Goal: Task Accomplishment & Management: Complete application form

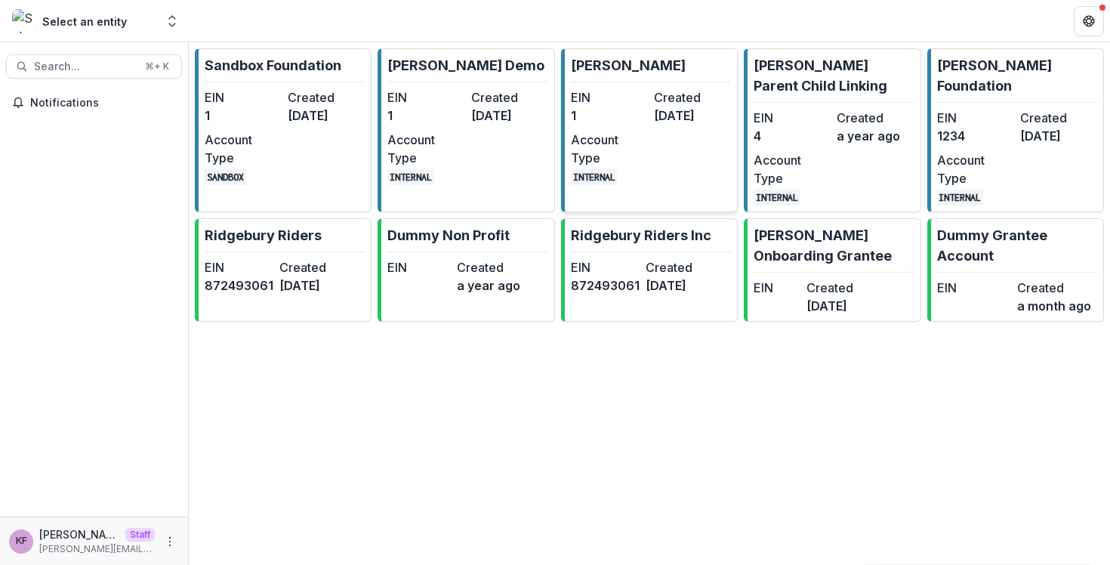
click at [646, 117] on dd "1" at bounding box center [609, 115] width 77 height 18
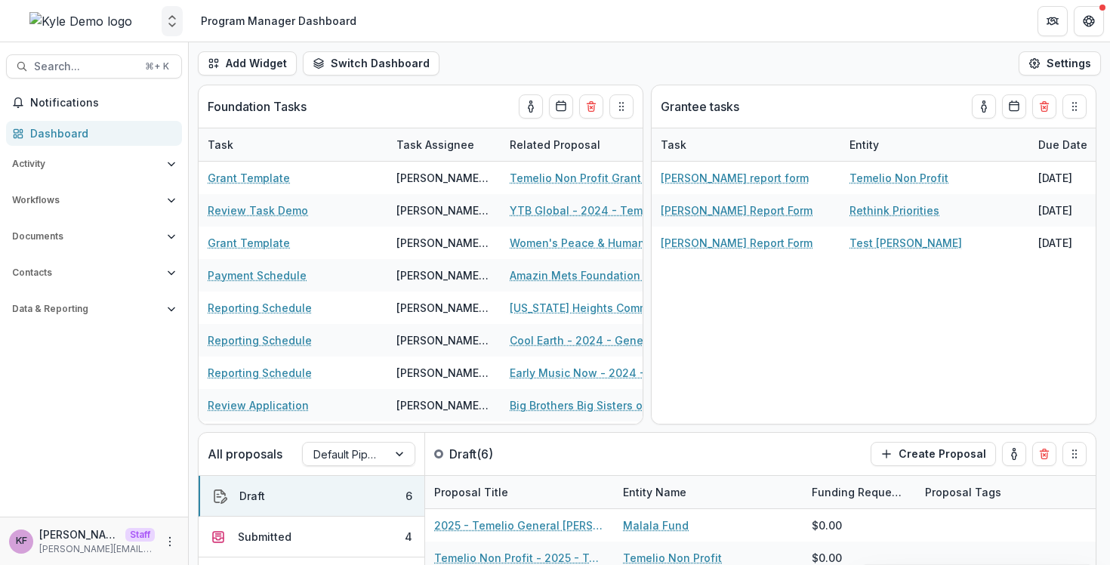
click at [176, 29] on button "Open entity switcher" at bounding box center [172, 21] width 21 height 30
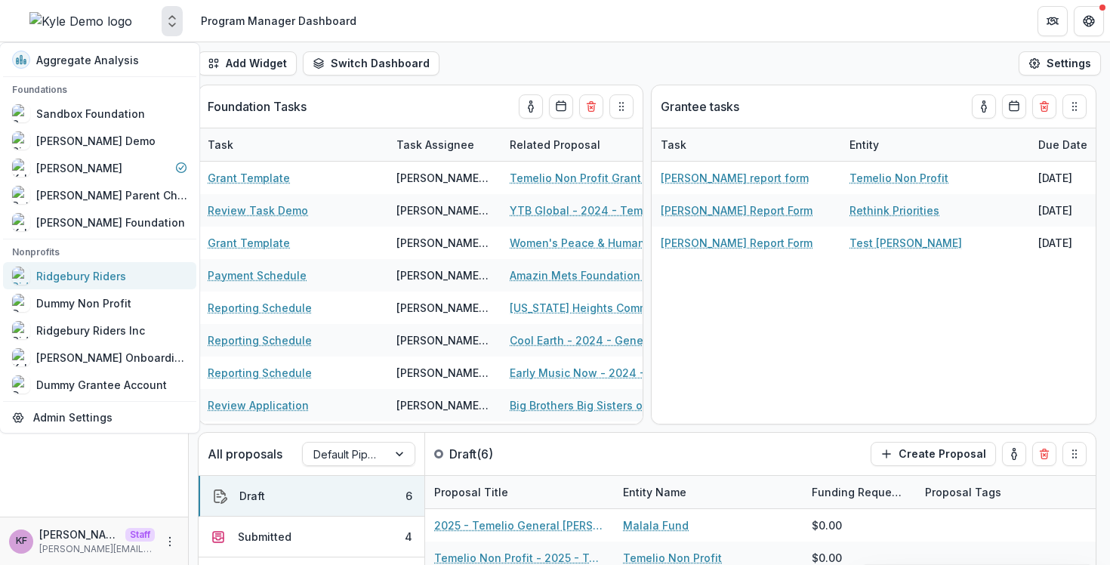
click at [113, 281] on div "Ridgebury Riders" at bounding box center [81, 276] width 90 height 16
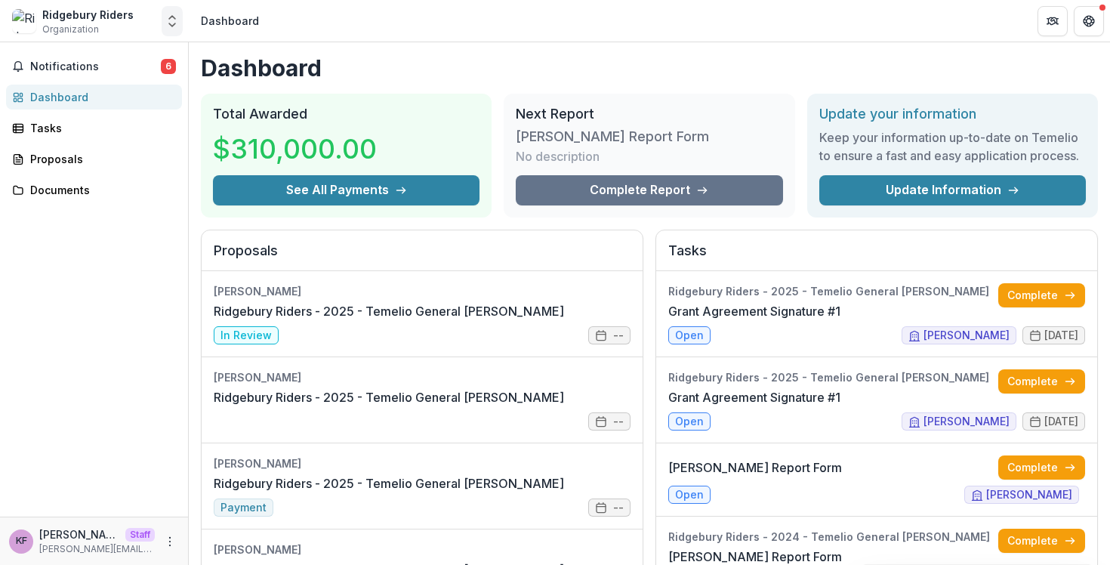
click at [175, 26] on icon "Open entity switcher" at bounding box center [172, 21] width 15 height 15
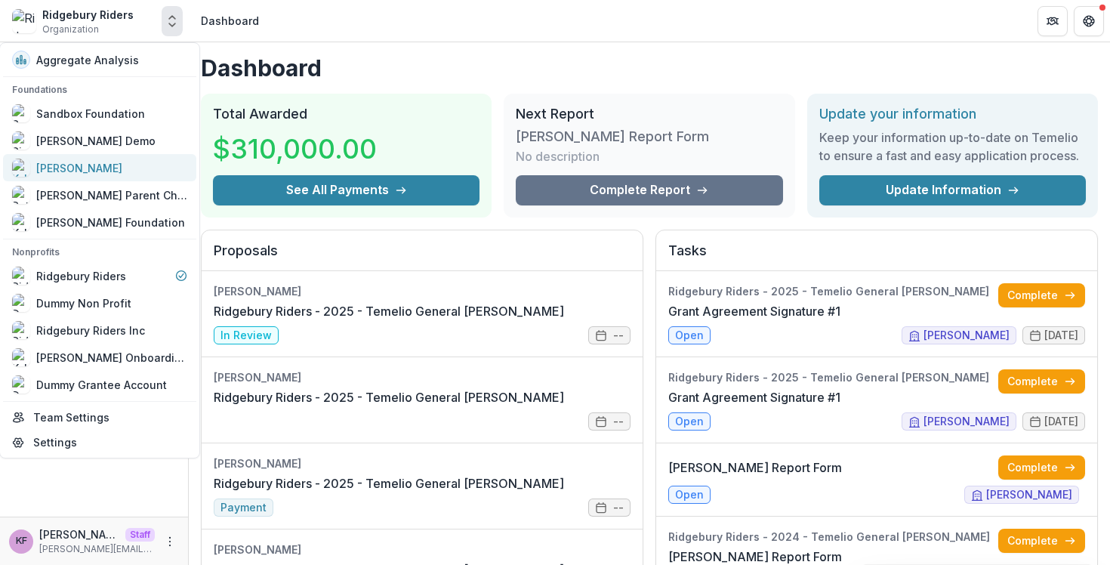
click at [101, 170] on div "[PERSON_NAME]" at bounding box center [99, 168] width 175 height 18
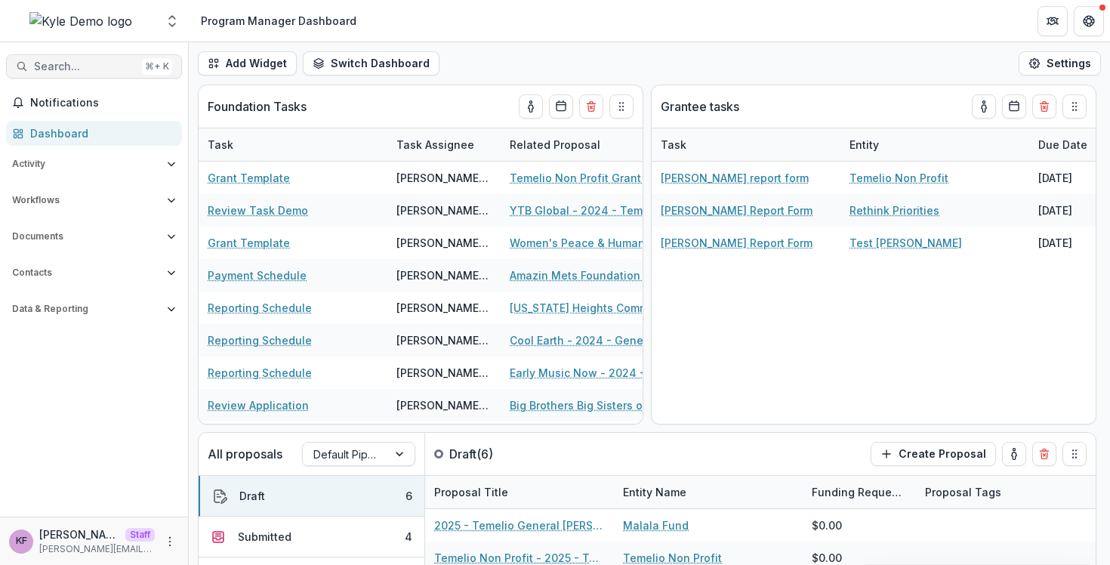
click at [93, 67] on span "Search..." at bounding box center [85, 66] width 102 height 13
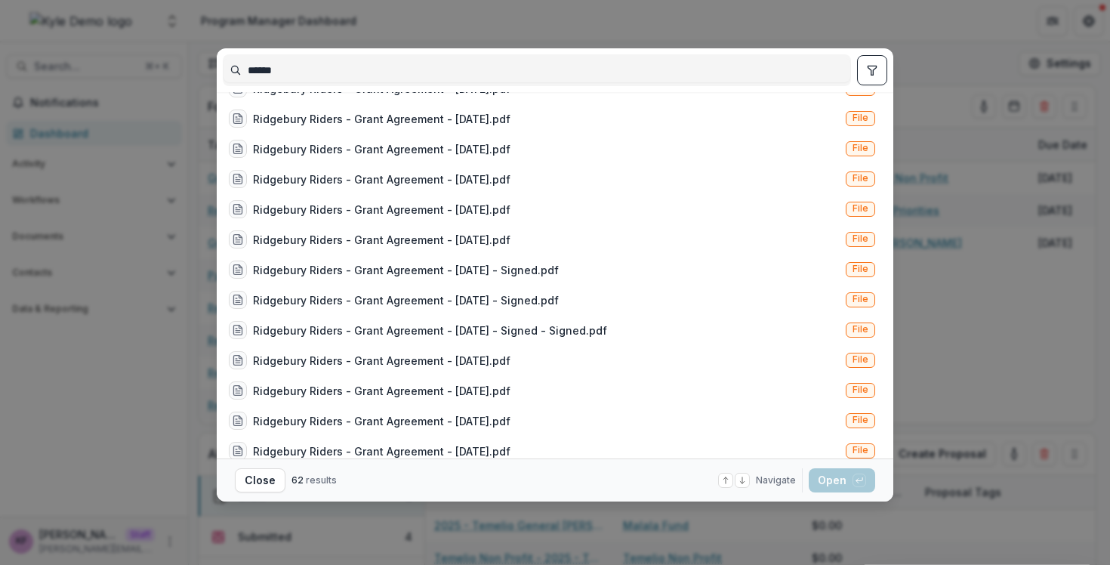
scroll to position [1519, 0]
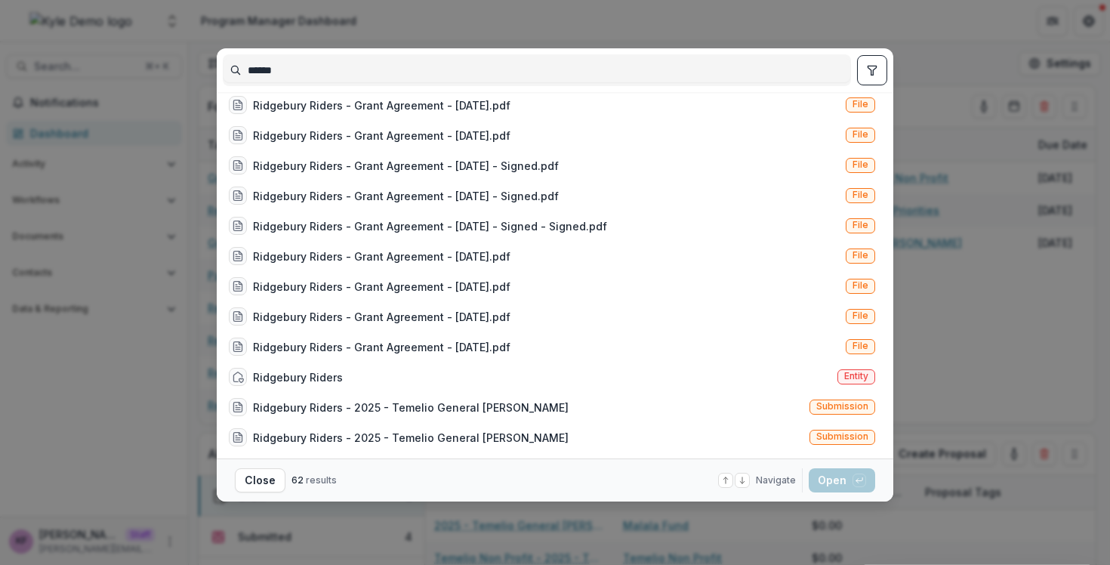
type input "******"
click at [409, 384] on div "Ridgebury Riders Entity" at bounding box center [552, 377] width 658 height 30
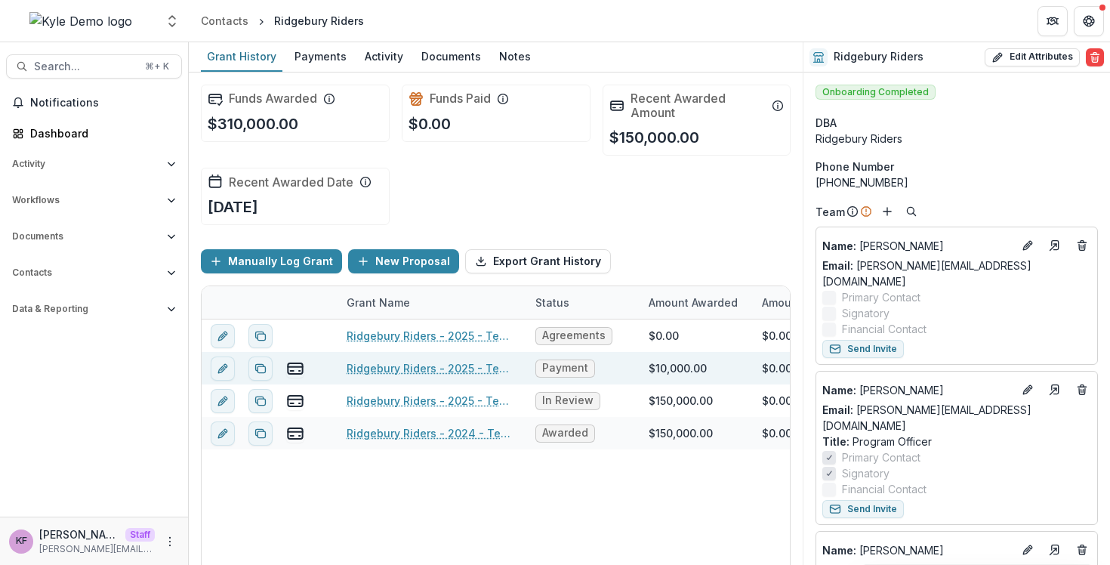
click at [390, 372] on link "Ridgebury Riders - 2025 - Temelio General [PERSON_NAME]" at bounding box center [432, 368] width 171 height 16
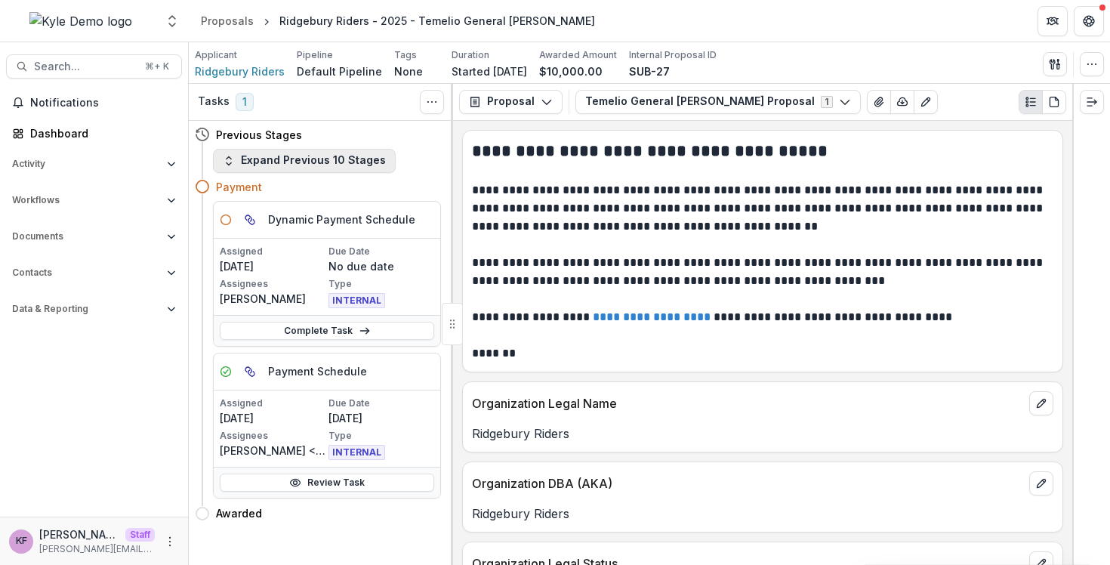
click at [297, 171] on button "Expand Previous 10 Stages" at bounding box center [304, 161] width 183 height 24
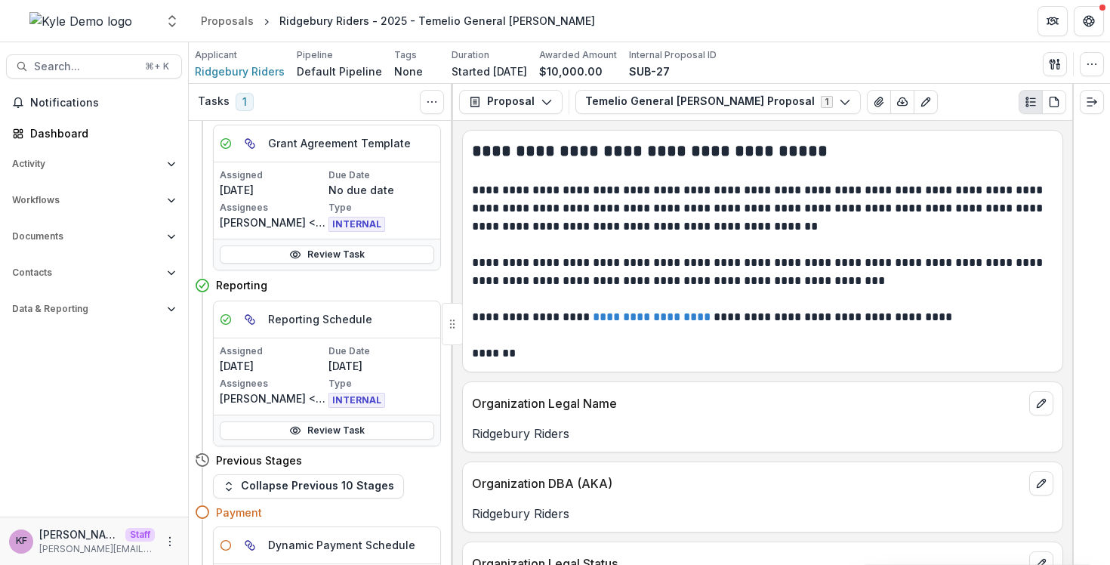
scroll to position [674, 0]
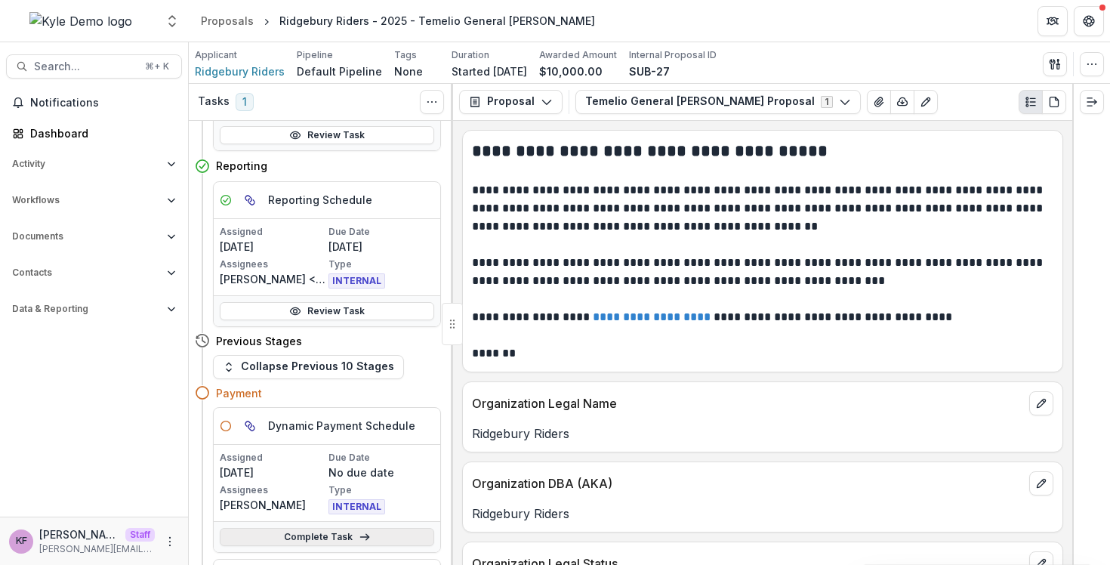
click at [326, 528] on link "Complete Task" at bounding box center [327, 537] width 214 height 18
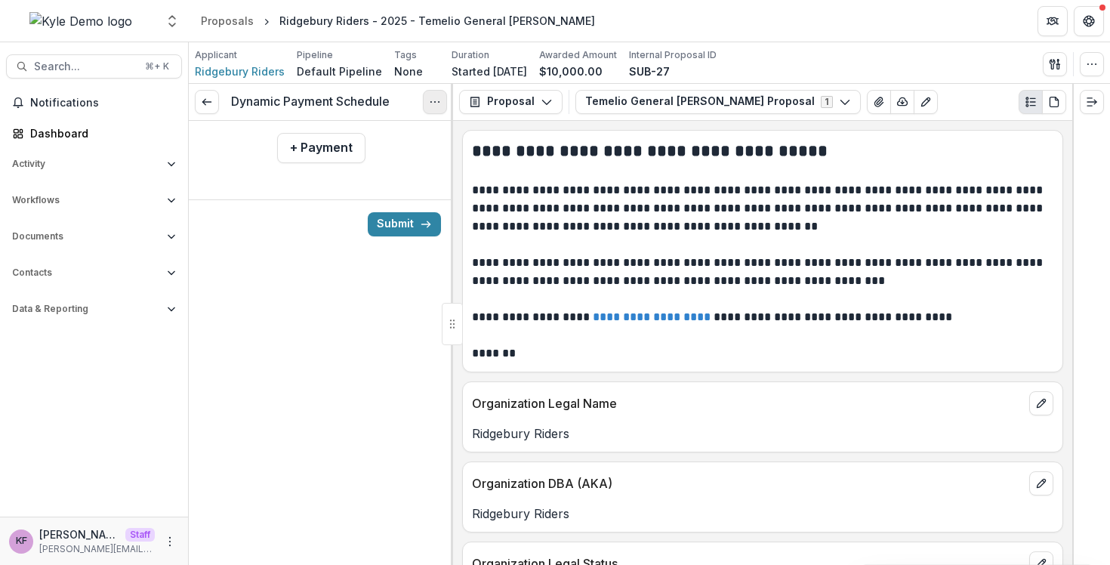
click at [431, 97] on icon "Options" at bounding box center [435, 102] width 12 height 12
click at [394, 174] on button "Cancel Task" at bounding box center [363, 168] width 162 height 25
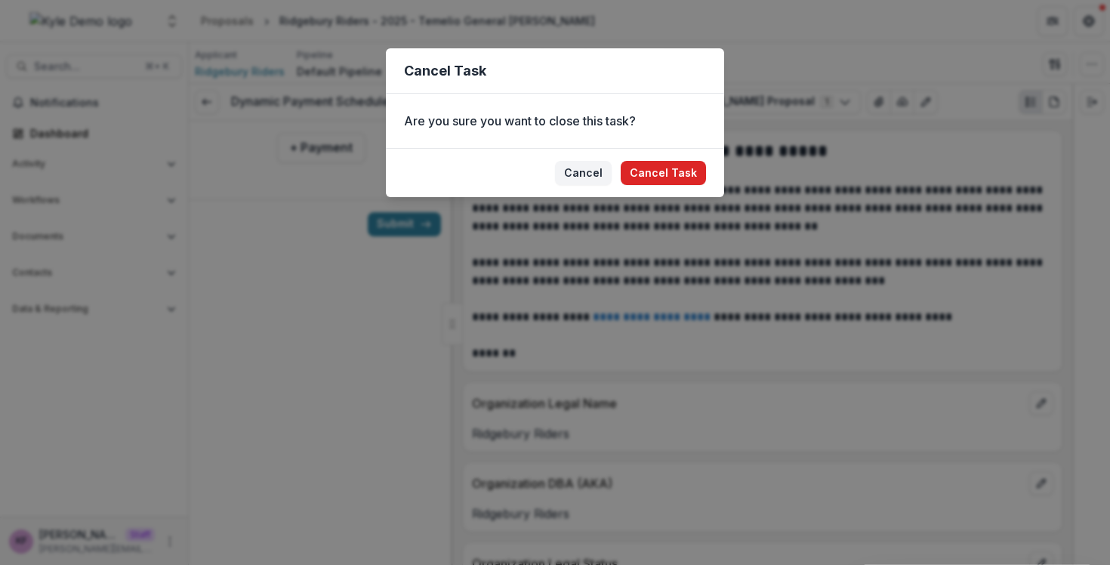
click at [671, 174] on button "Cancel Task" at bounding box center [663, 173] width 85 height 24
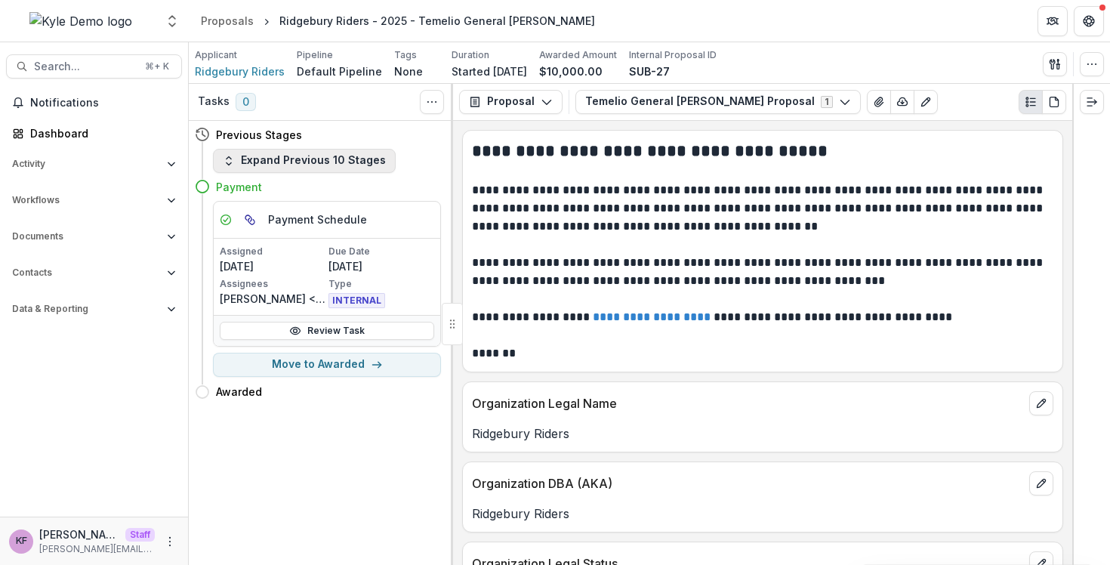
click at [315, 155] on button "Expand Previous 10 Stages" at bounding box center [304, 161] width 183 height 24
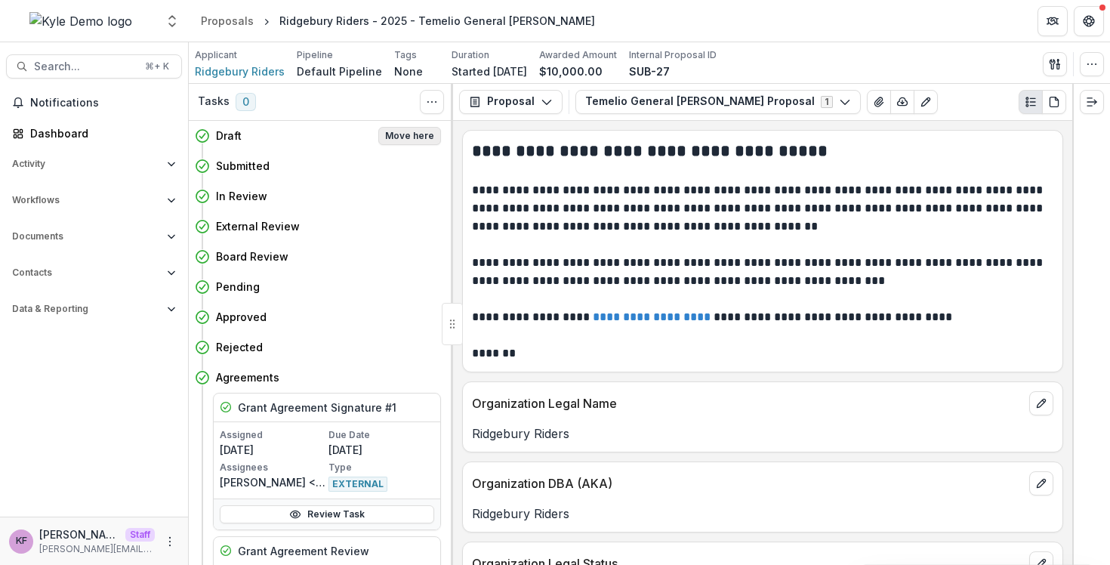
click at [419, 136] on button "Move here" at bounding box center [409, 136] width 63 height 18
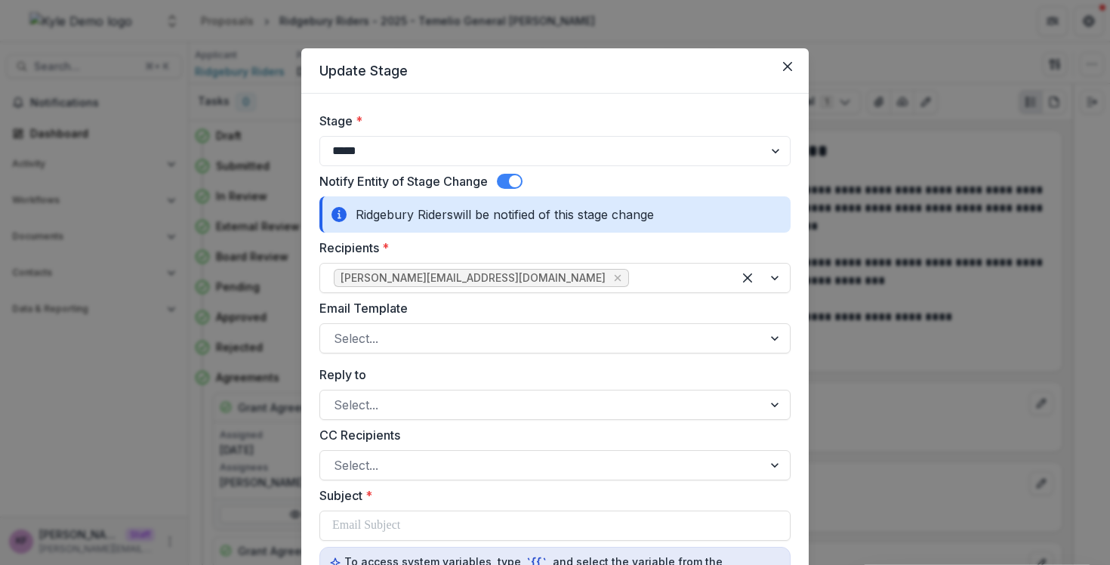
click at [520, 185] on span at bounding box center [510, 181] width 26 height 15
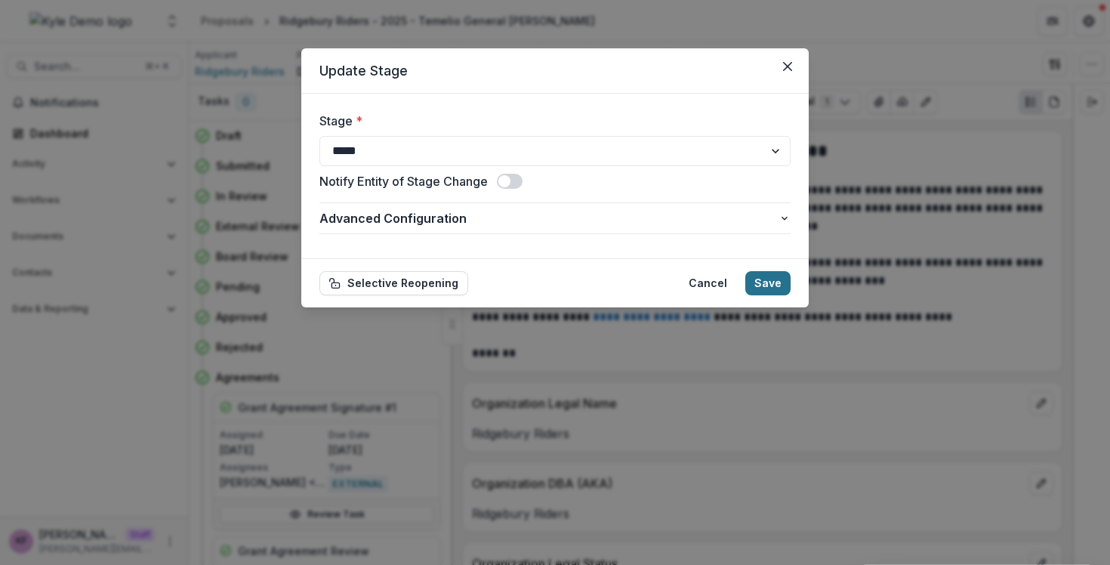
click at [773, 283] on button "Save" at bounding box center [767, 283] width 45 height 24
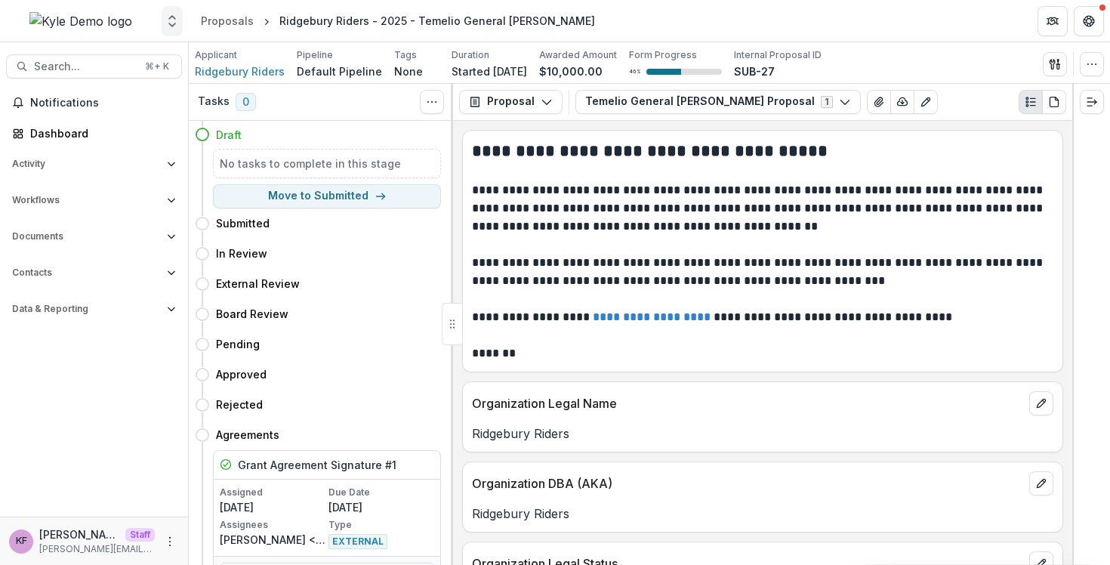
click at [167, 28] on icon "Open entity switcher" at bounding box center [172, 21] width 15 height 15
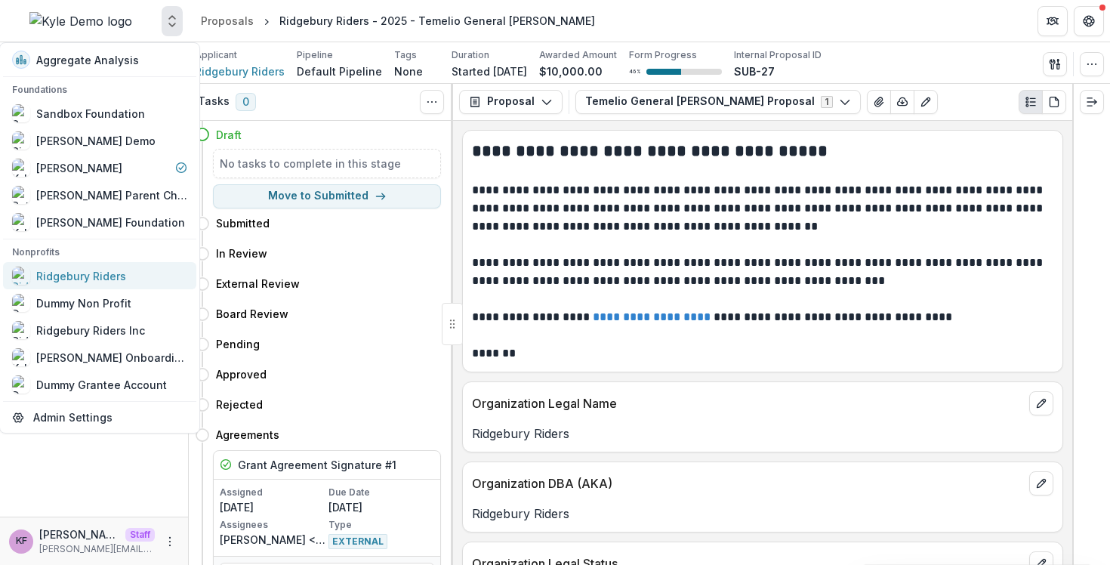
click at [119, 270] on div "Ridgebury Riders" at bounding box center [81, 276] width 90 height 16
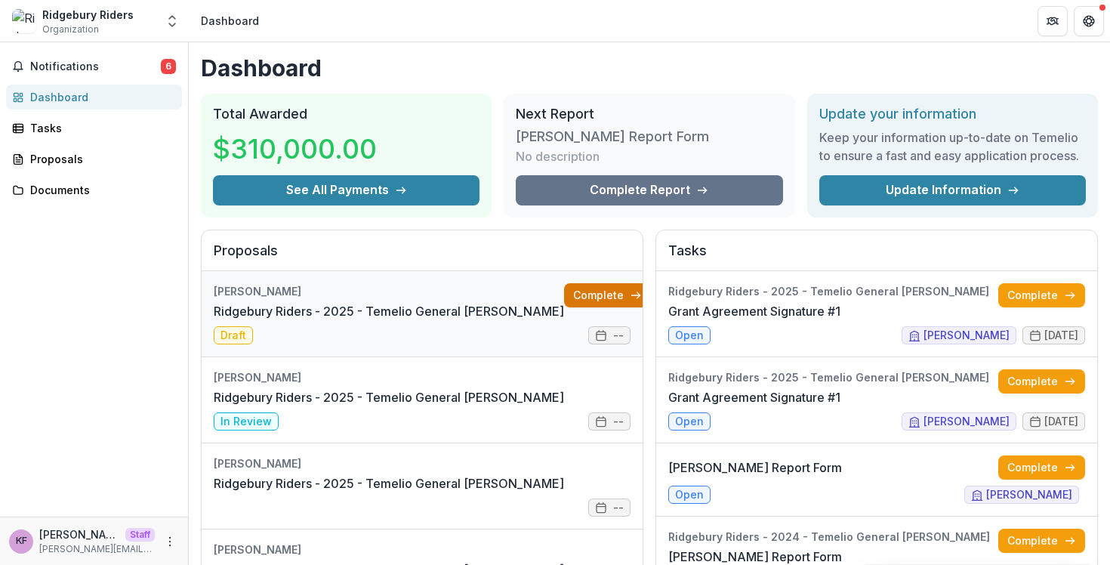
click at [564, 298] on link "Complete" at bounding box center [607, 295] width 87 height 24
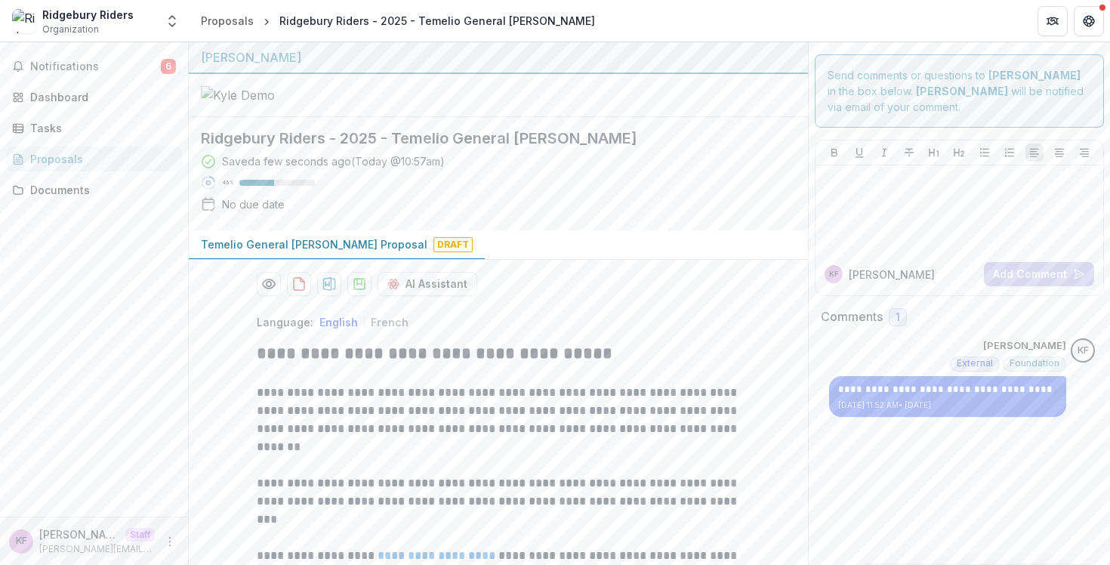
scroll to position [1362, 0]
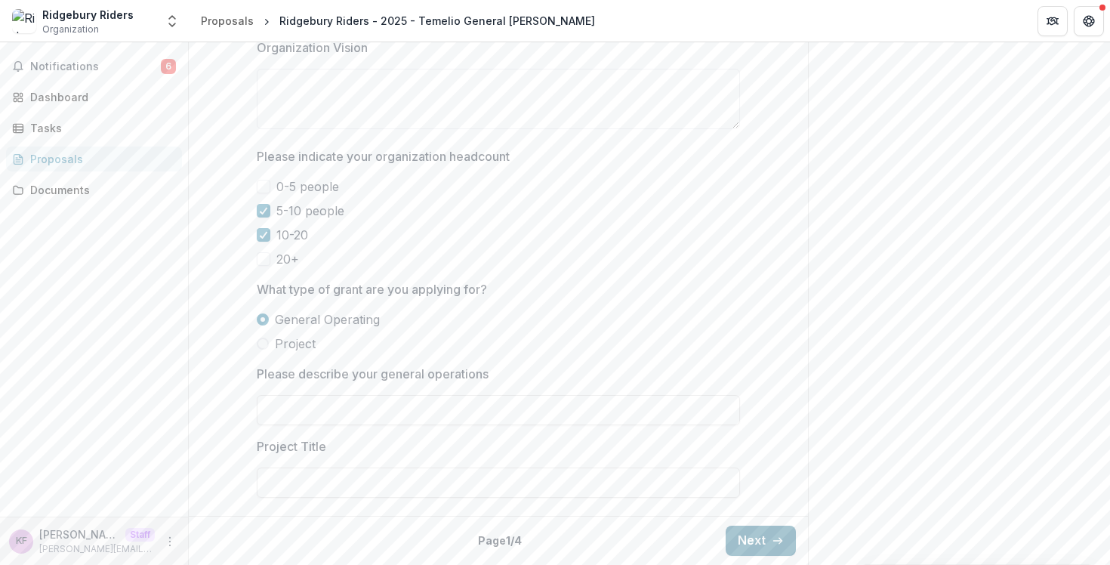
click at [731, 544] on button "Next" at bounding box center [761, 541] width 70 height 30
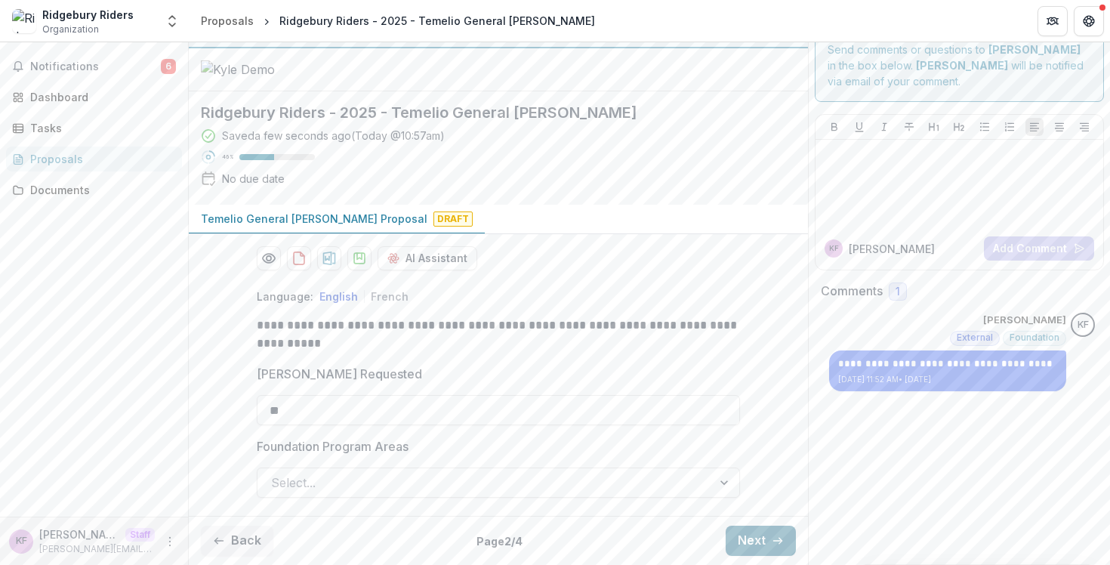
click at [731, 544] on button "Next" at bounding box center [761, 541] width 70 height 30
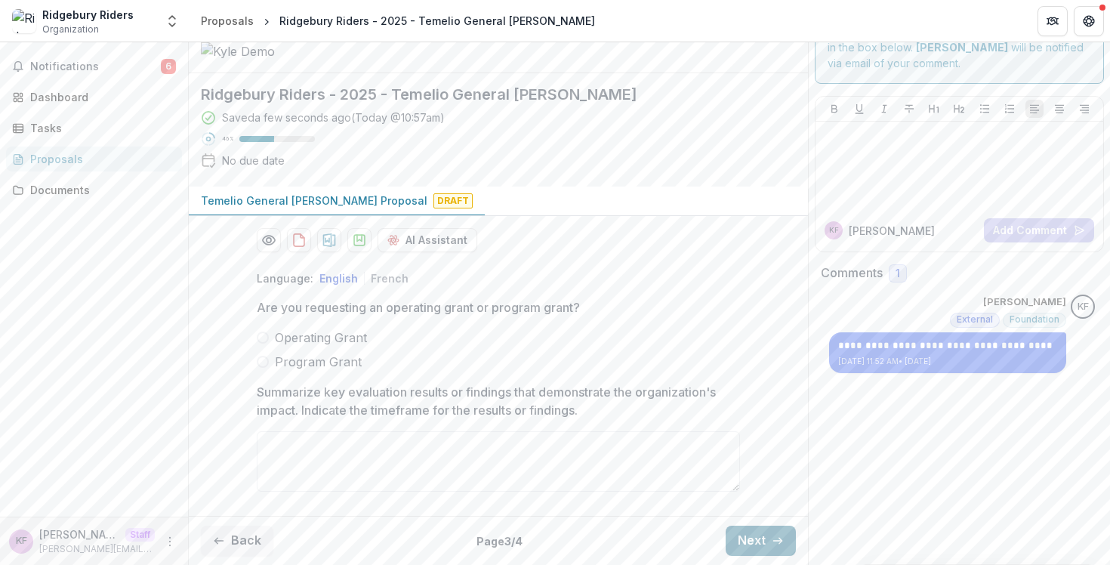
click at [731, 544] on button "Next" at bounding box center [761, 541] width 70 height 30
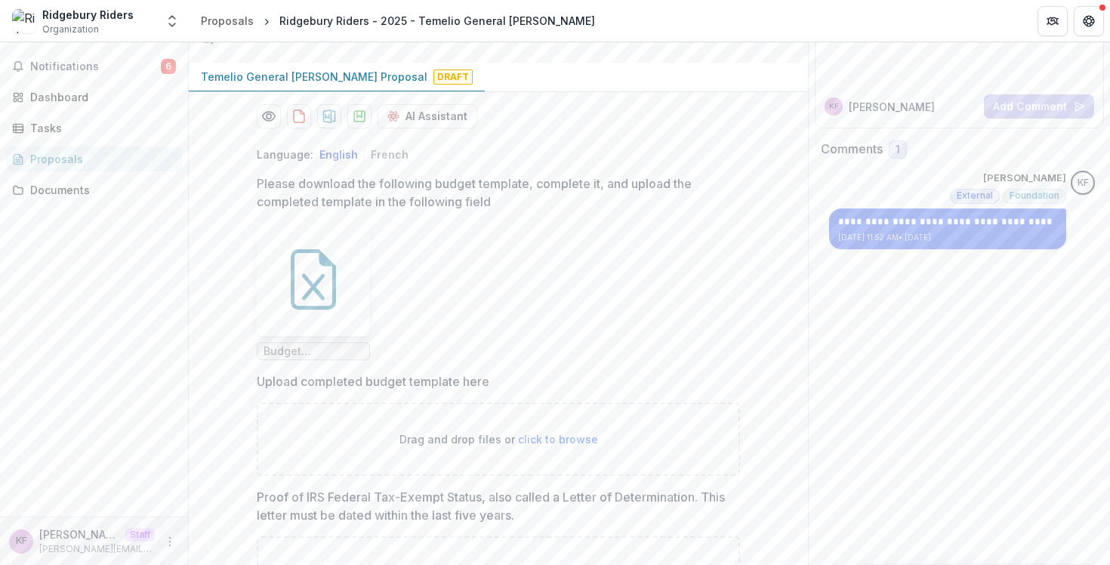
scroll to position [1035, 0]
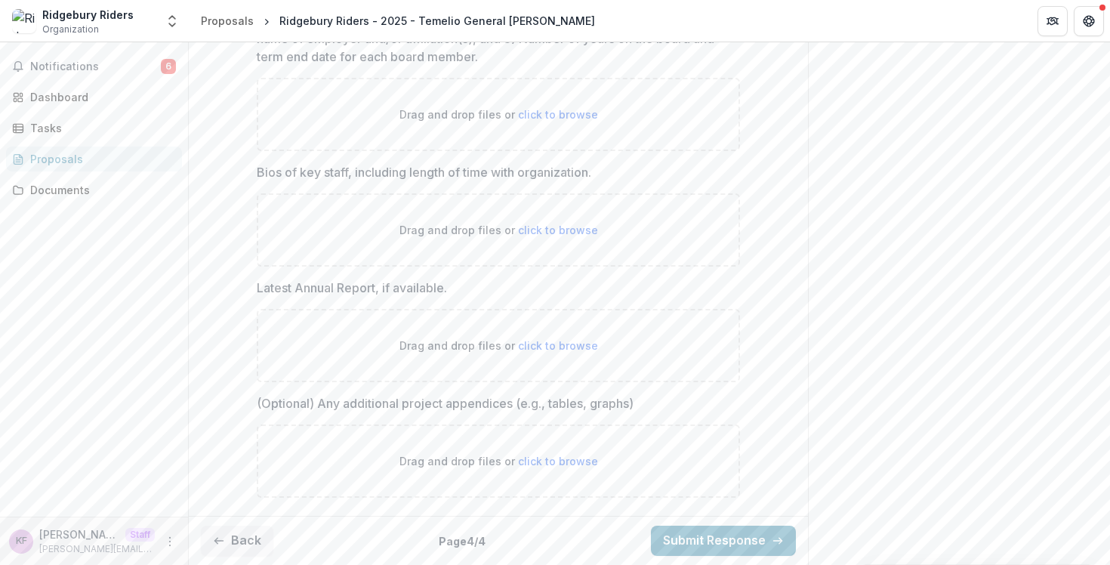
click at [731, 544] on button "Submit Response" at bounding box center [723, 541] width 145 height 30
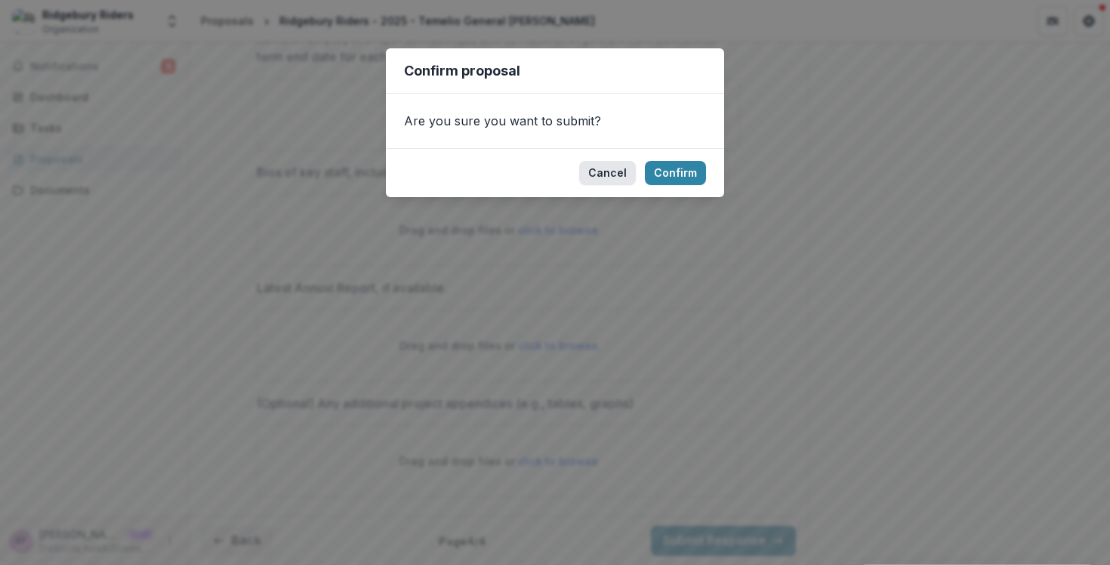
click at [607, 179] on button "Cancel" at bounding box center [607, 173] width 57 height 24
